Goal: Check status: Check status

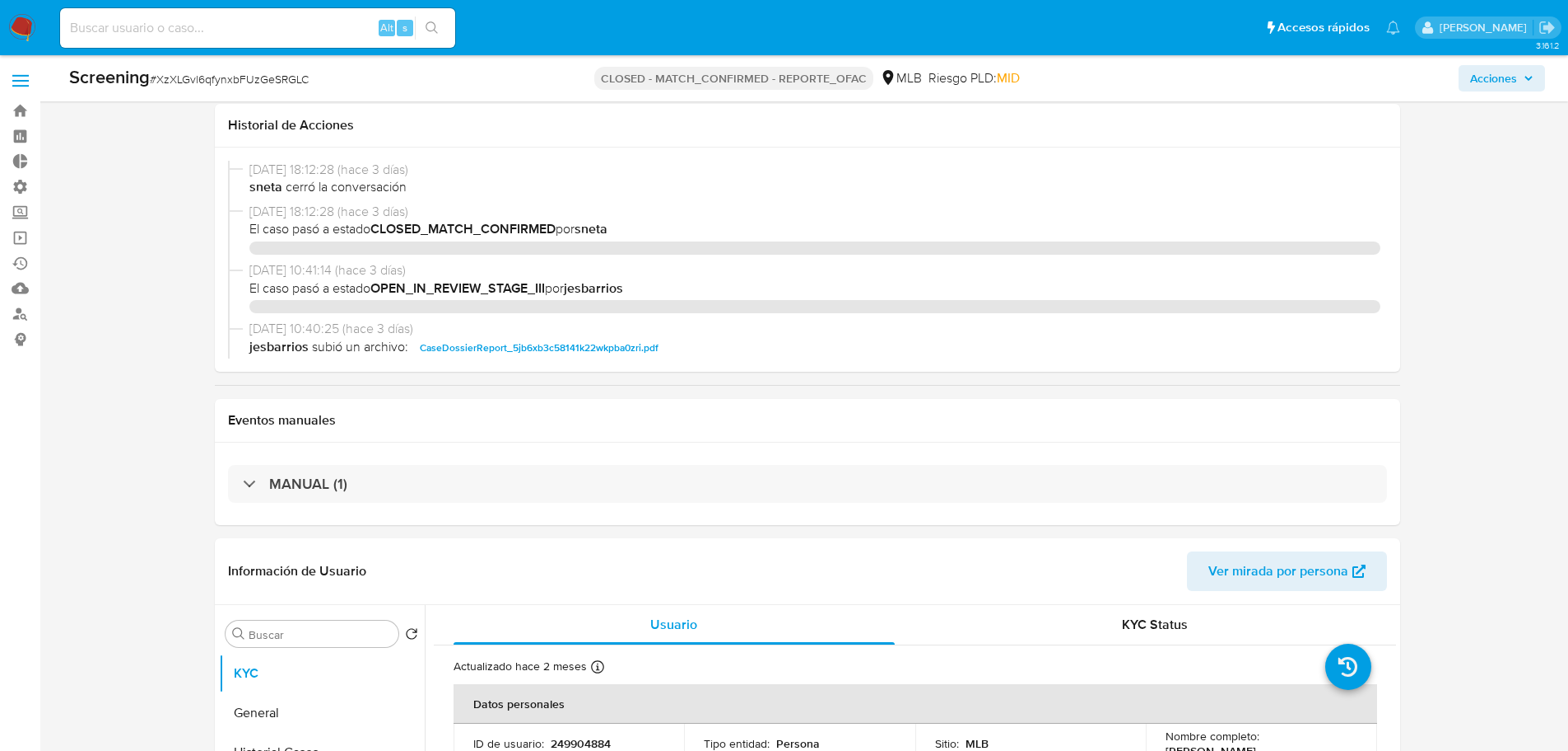
select select "10"
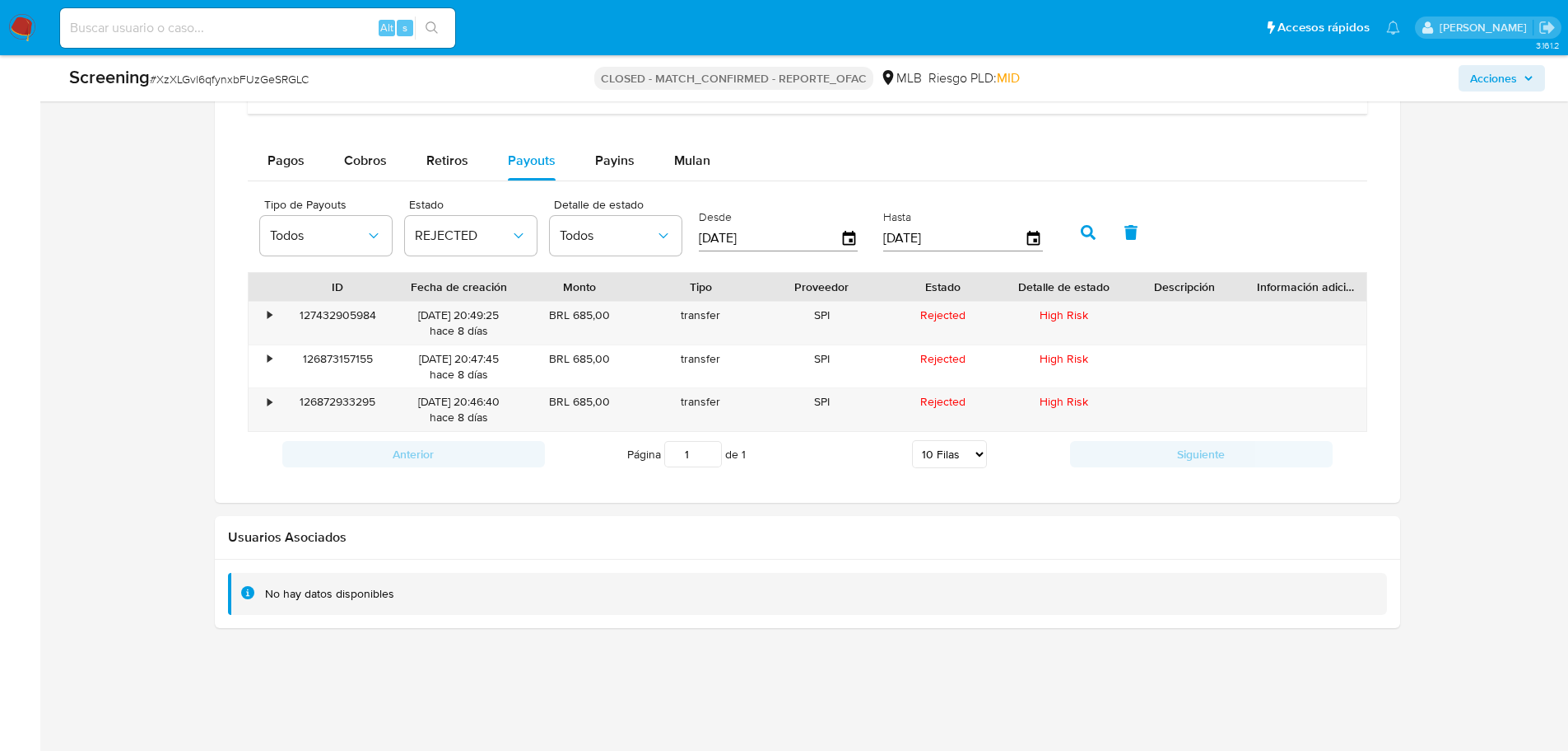
scroll to position [341, 0]
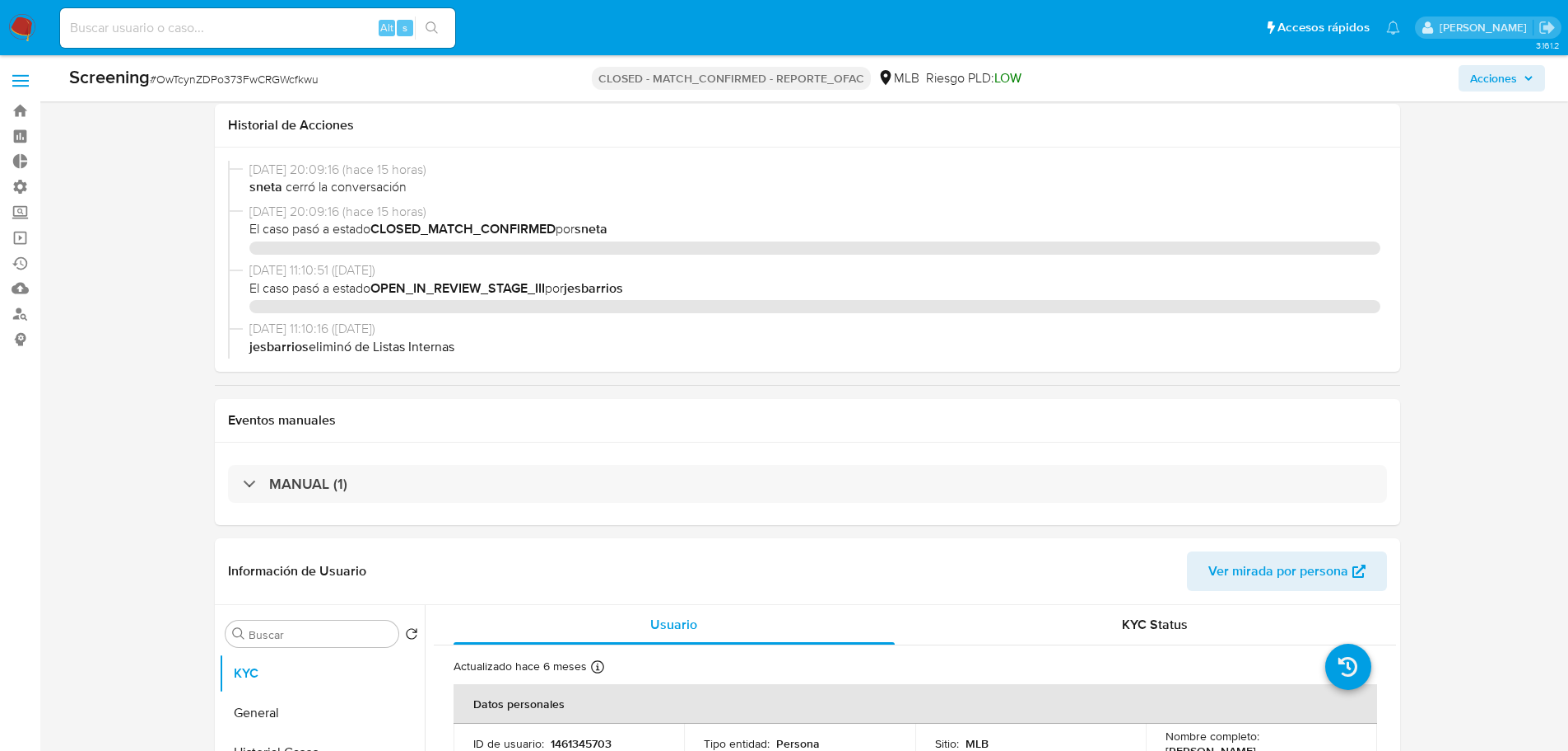
select select "10"
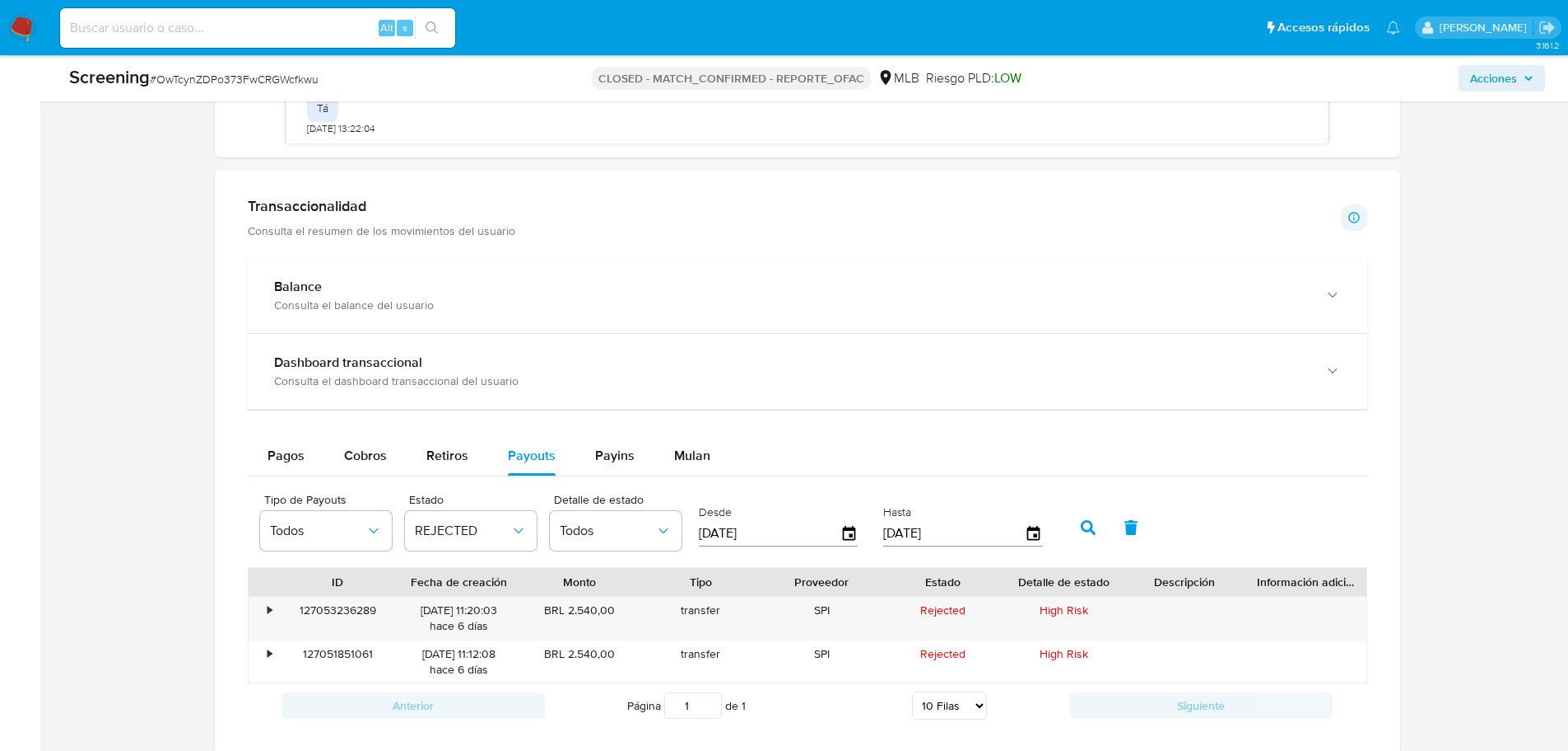
scroll to position [1565, 0]
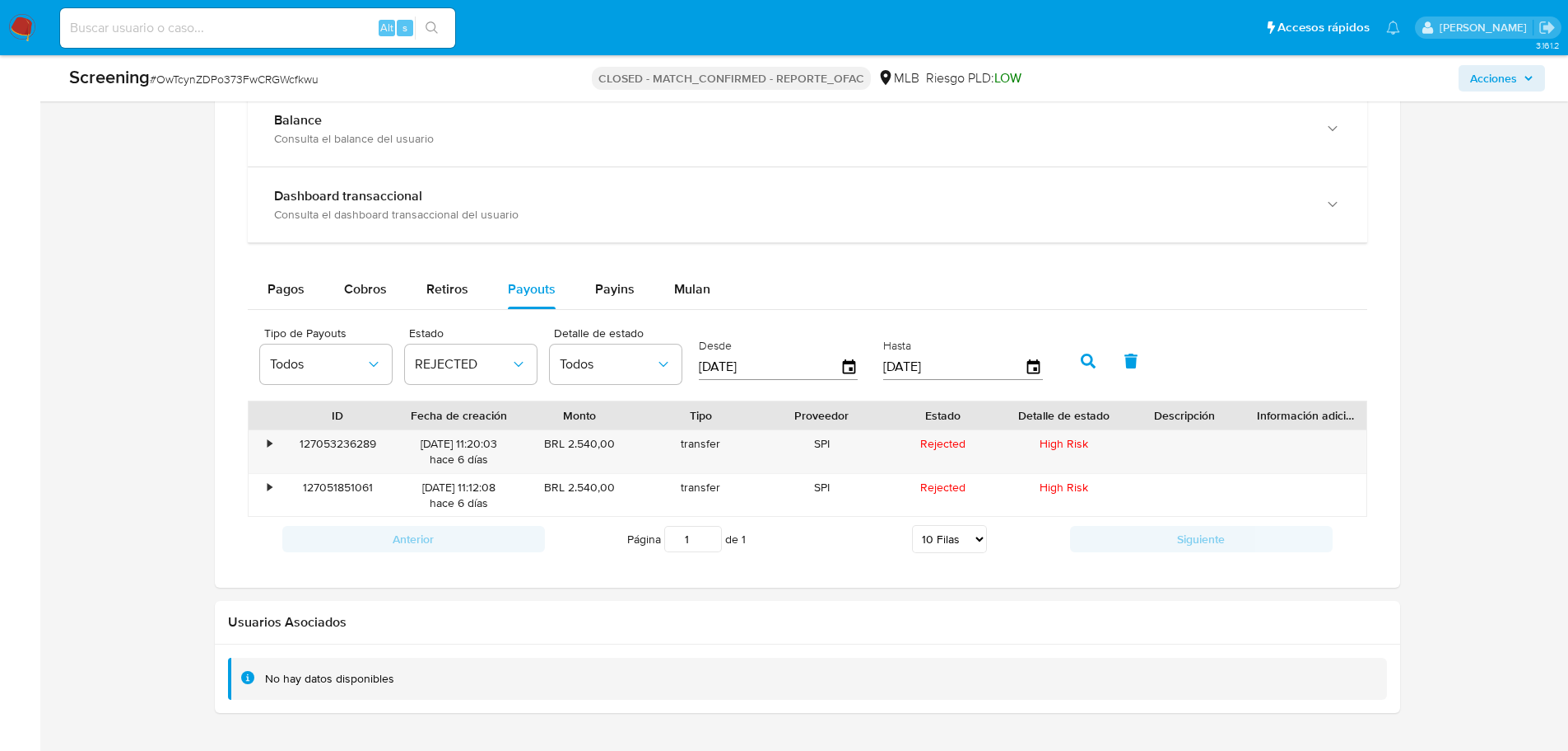
scroll to position [1648, 0]
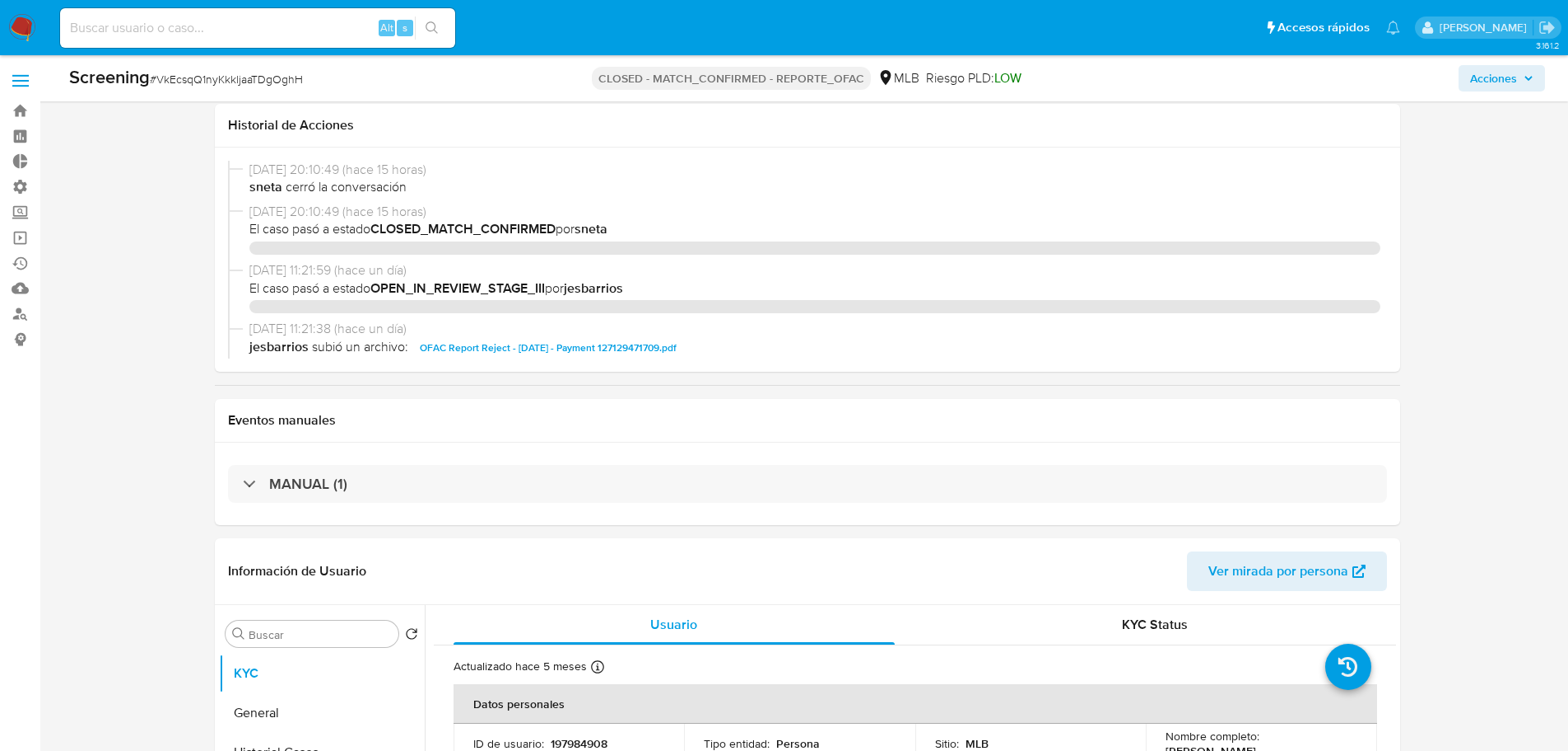
select select "10"
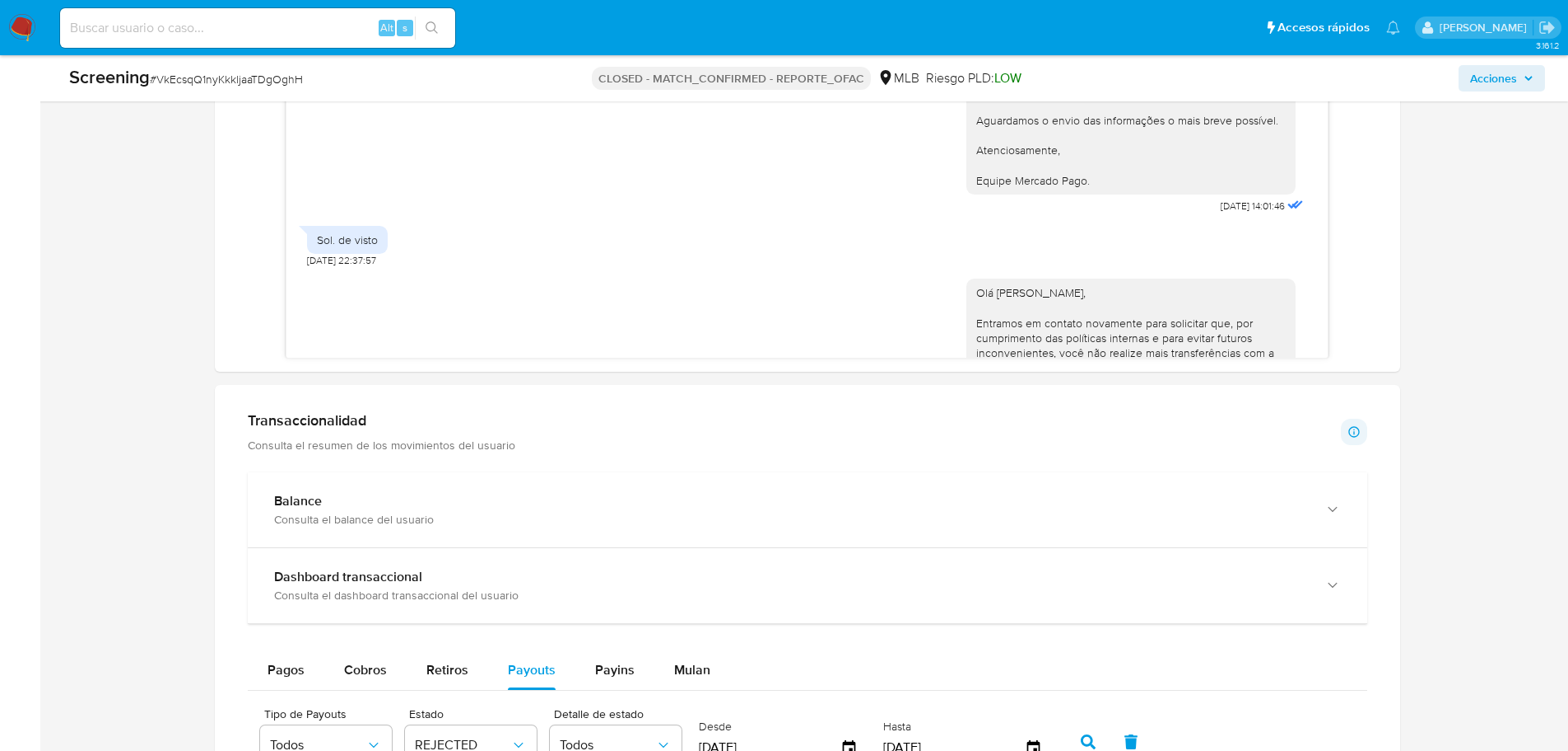
scroll to position [1498, 0]
